Goal: Transaction & Acquisition: Obtain resource

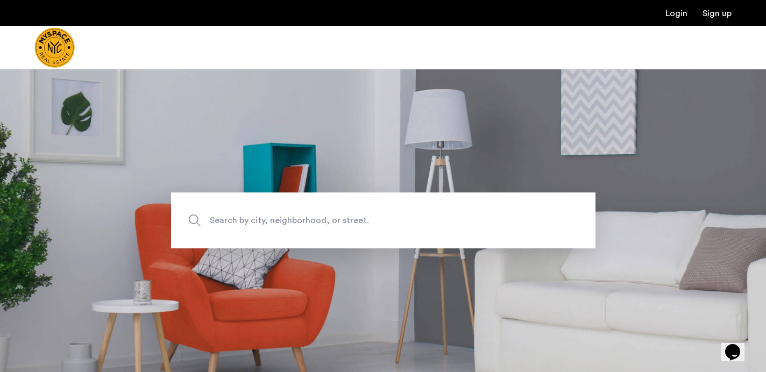
click at [248, 216] on span "Search by city, neighborhood, or street." at bounding box center [358, 221] width 297 height 15
click at [248, 216] on input "Search by city, neighborhood, or street." at bounding box center [383, 221] width 424 height 56
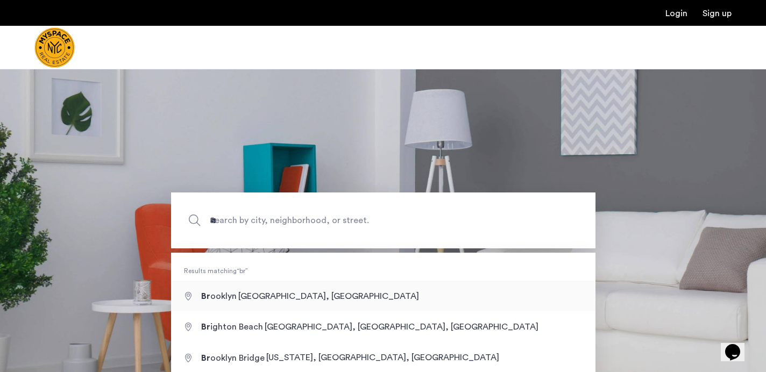
type input "**********"
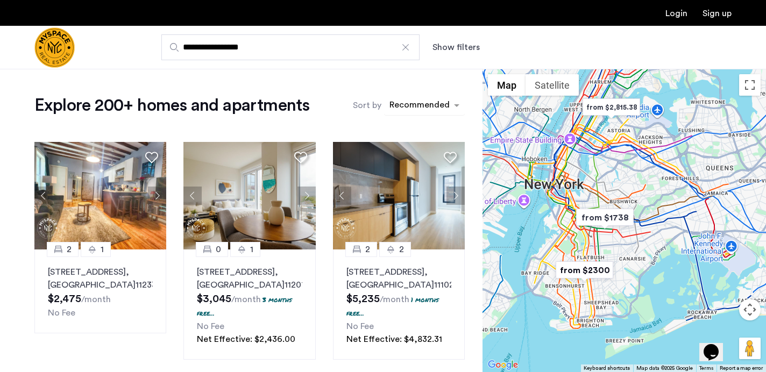
click at [412, 105] on div "sort-apartment" at bounding box center [419, 106] width 63 height 15
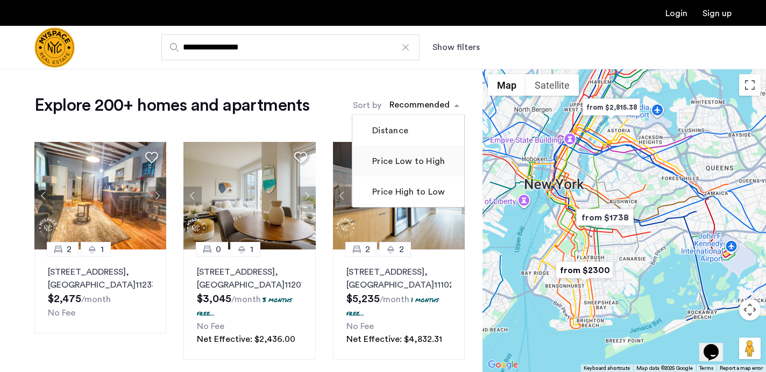
click at [390, 161] on label "Price Low to High" at bounding box center [407, 161] width 75 height 13
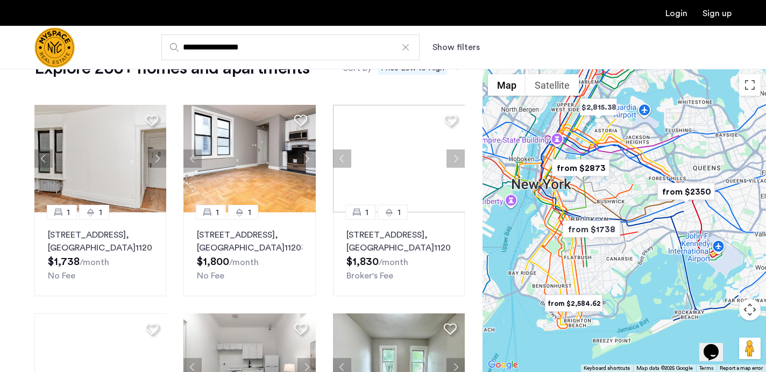
scroll to position [34, 0]
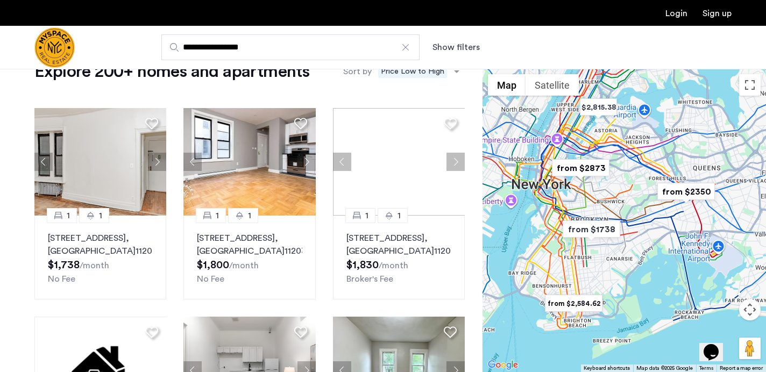
click at [457, 48] on button "Show filters" at bounding box center [455, 47] width 47 height 13
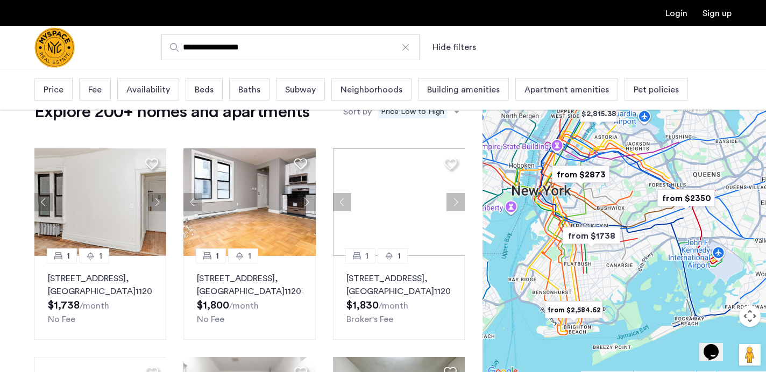
click at [50, 87] on span "Price" at bounding box center [54, 89] width 20 height 13
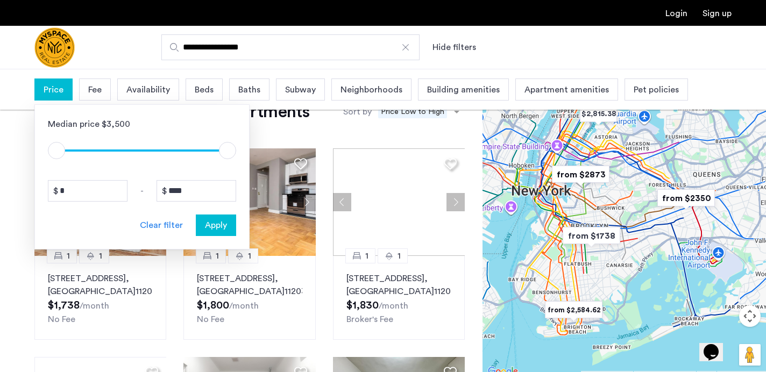
click at [197, 87] on span "Beds" at bounding box center [204, 89] width 19 height 13
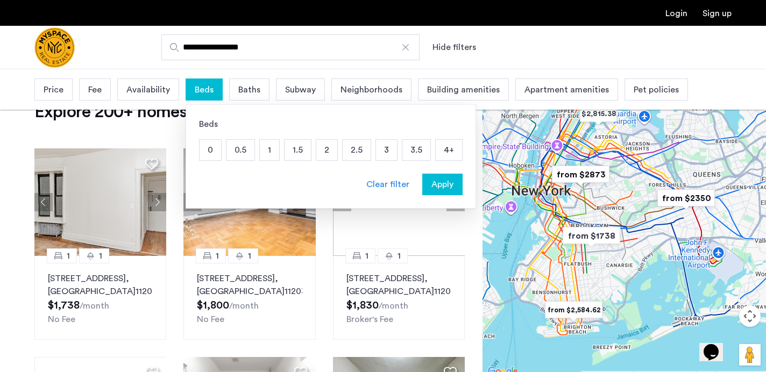
click at [329, 148] on p "2" at bounding box center [326, 150] width 21 height 20
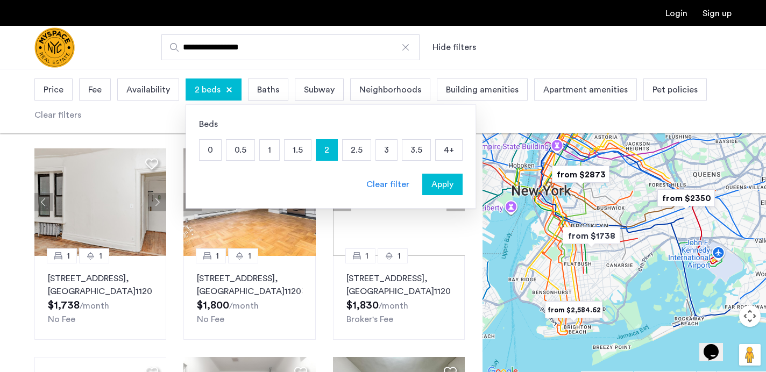
click at [450, 186] on span "Apply" at bounding box center [442, 184] width 22 height 13
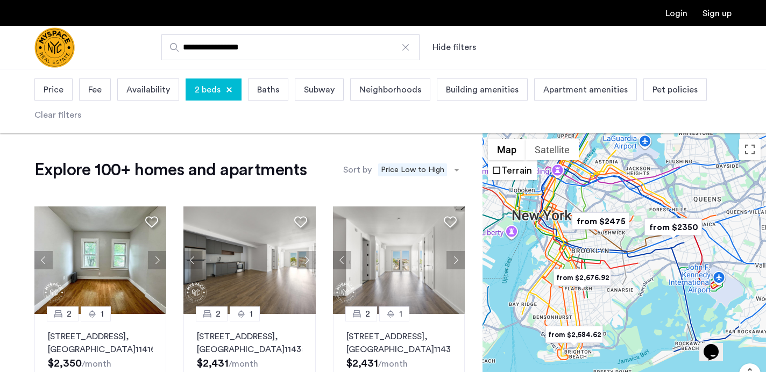
click at [655, 91] on span "Pet policies" at bounding box center [674, 89] width 45 height 13
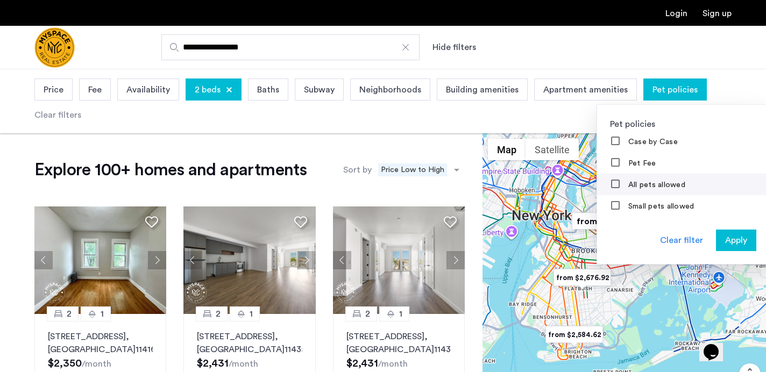
click at [626, 186] on label "All pets allowed" at bounding box center [655, 185] width 59 height 9
click at [731, 239] on span "Apply" at bounding box center [736, 240] width 22 height 13
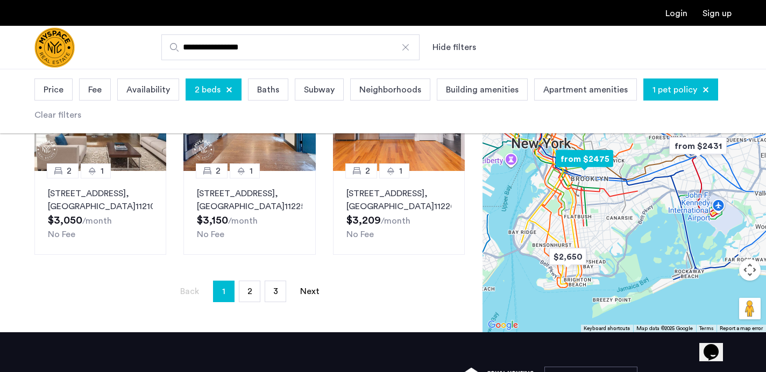
scroll to position [822, 0]
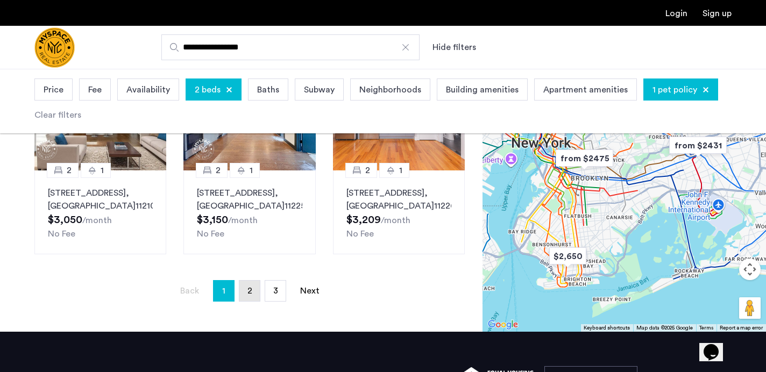
click at [256, 301] on link "page 2" at bounding box center [249, 291] width 20 height 20
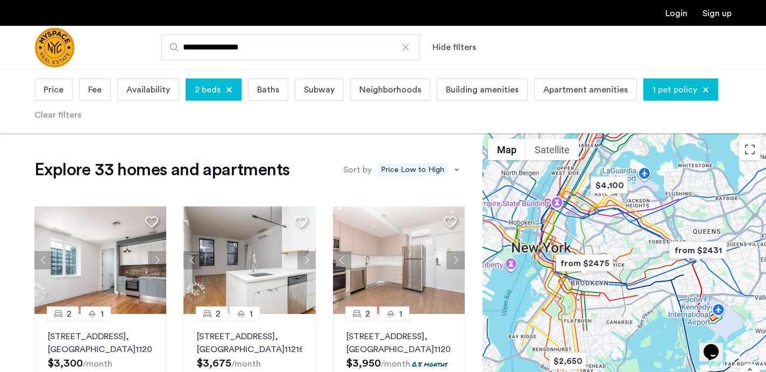
click at [702, 89] on div at bounding box center [705, 90] width 6 height 6
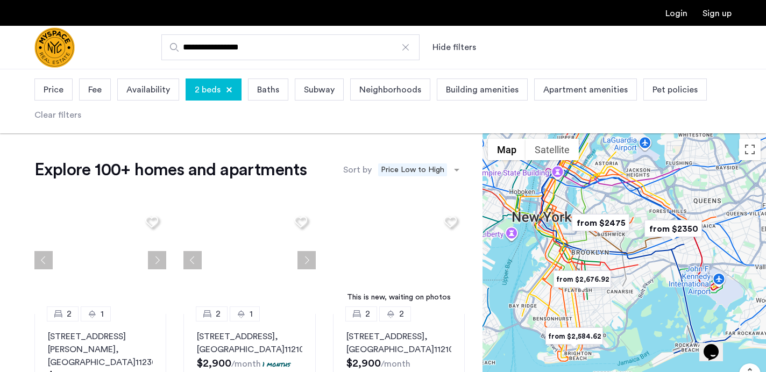
click at [675, 89] on span "Pet policies" at bounding box center [674, 89] width 45 height 13
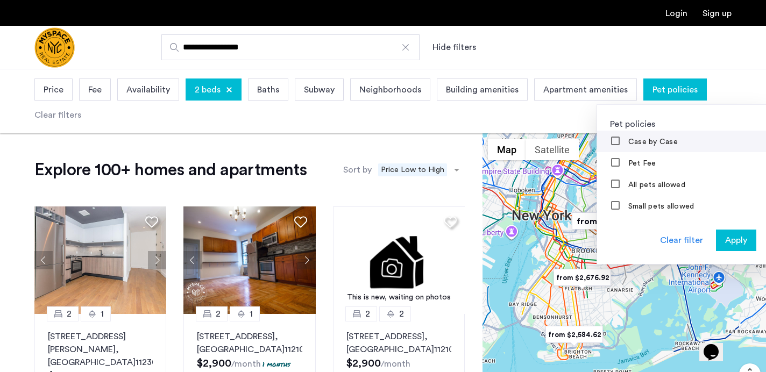
click at [651, 143] on label "Case by Case" at bounding box center [652, 142] width 52 height 9
click at [628, 166] on label "Pet Fee" at bounding box center [641, 163] width 30 height 9
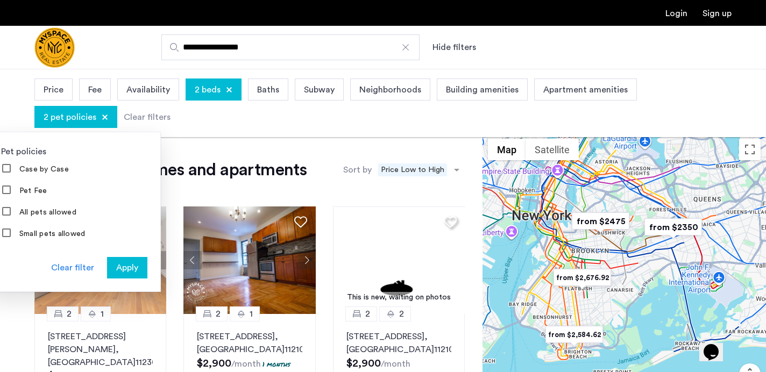
click at [138, 261] on span "Apply" at bounding box center [127, 267] width 22 height 13
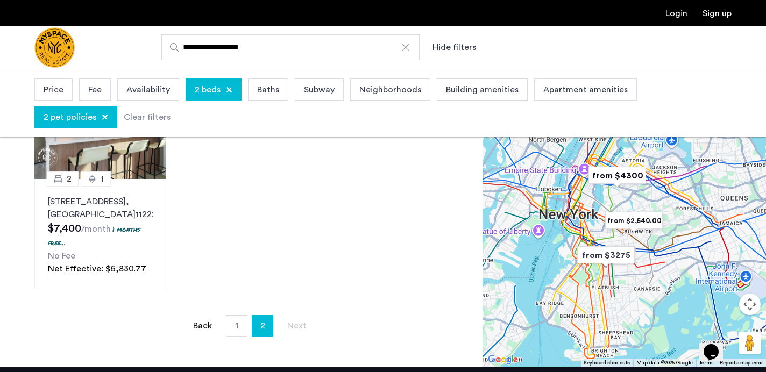
scroll to position [609, 0]
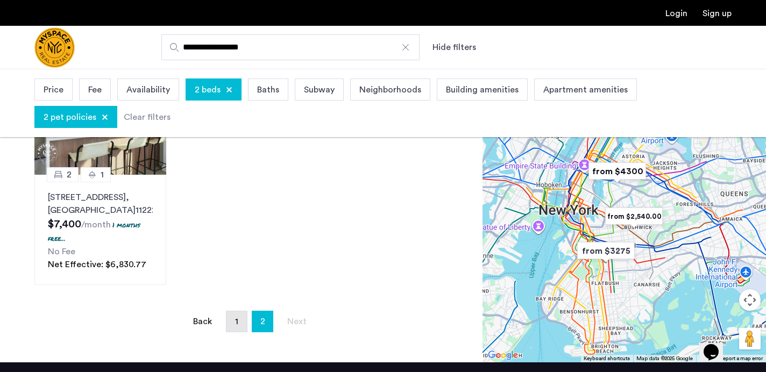
click at [231, 332] on link "page 1" at bounding box center [236, 321] width 20 height 20
